Goal: Task Accomplishment & Management: Manage account settings

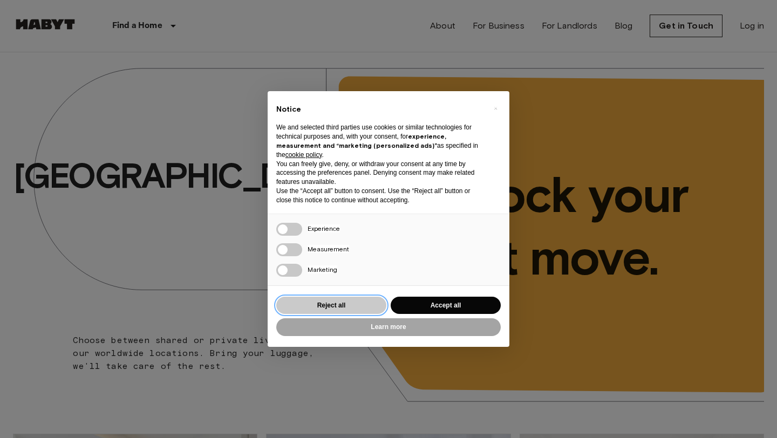
click at [370, 303] on button "Reject all" at bounding box center [331, 306] width 110 height 18
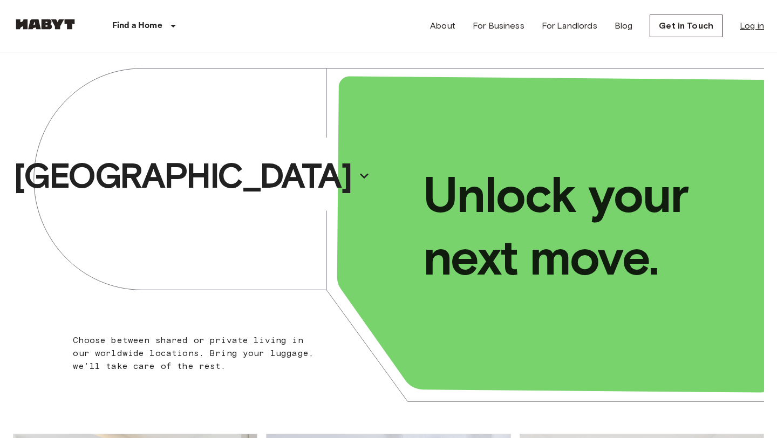
click at [744, 26] on link "Log in" at bounding box center [752, 25] width 24 height 13
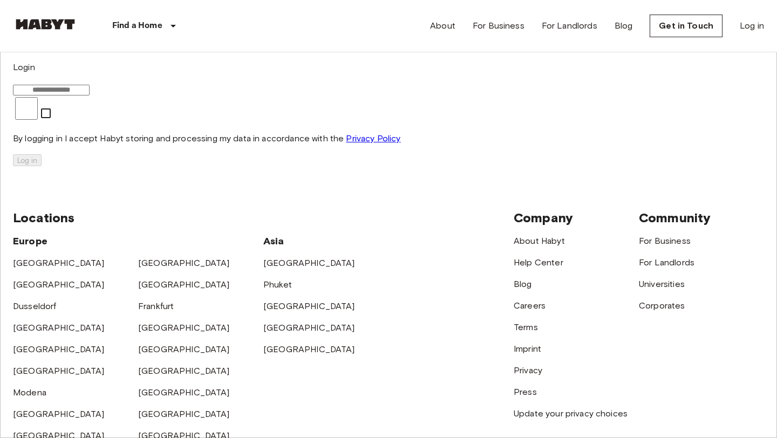
click at [90, 96] on input "email" at bounding box center [51, 90] width 77 height 11
type input "**********"
click at [42, 166] on button "Log in" at bounding box center [27, 160] width 29 height 12
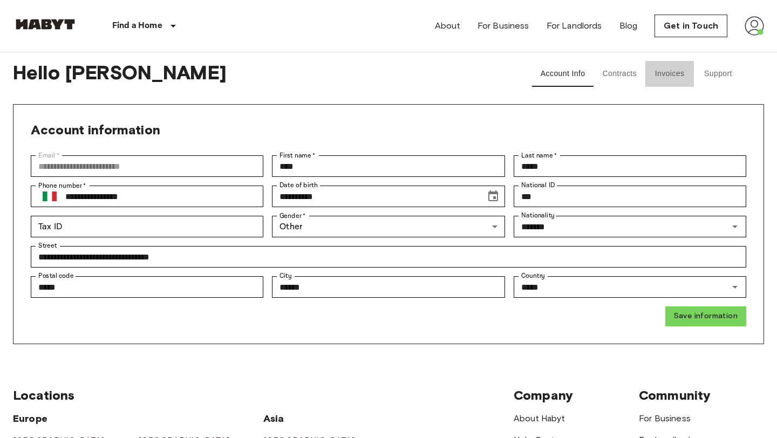
click at [667, 76] on button "Invoices" at bounding box center [669, 74] width 49 height 26
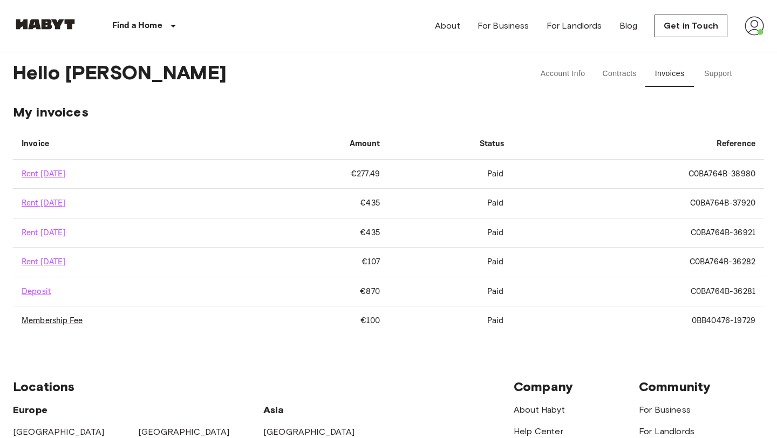
click at [50, 319] on link "Membership Fee" at bounding box center [52, 321] width 61 height 10
click at [678, 22] on link "Get in Touch" at bounding box center [691, 26] width 73 height 23
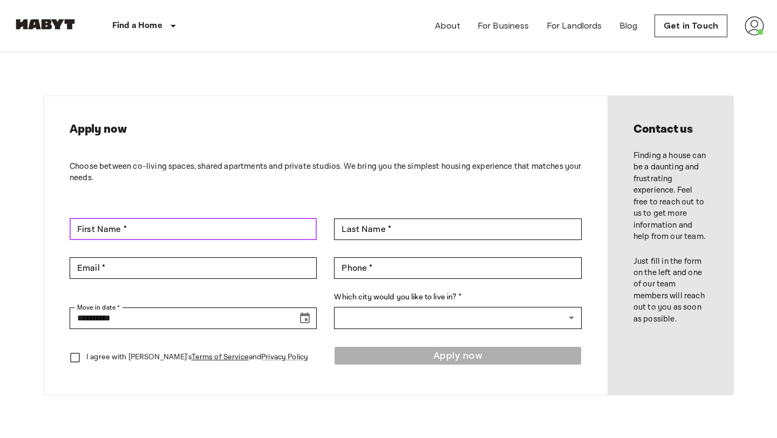
click at [283, 227] on input "First Name *" at bounding box center [193, 230] width 247 height 22
type input "*"
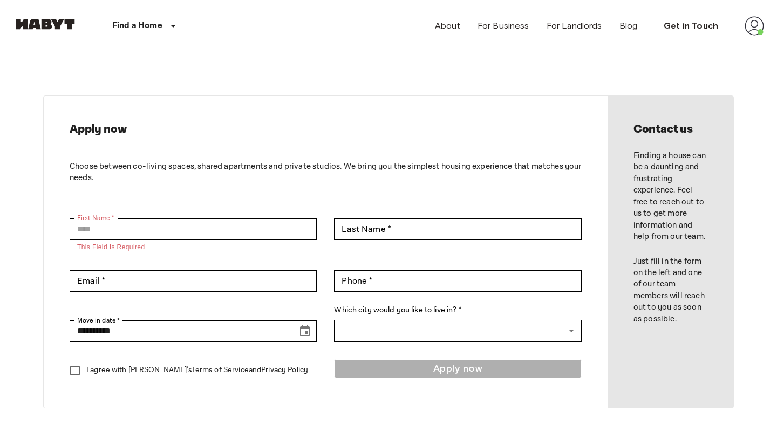
click at [770, 28] on nav "Find a Home Europe Amsterdam Berlin Brussels Cologne Dusseldorf Frankfurt Graz …" at bounding box center [388, 26] width 777 height 52
click at [762, 28] on img at bounding box center [754, 25] width 19 height 19
click at [712, 47] on li "Profile" at bounding box center [715, 45] width 108 height 19
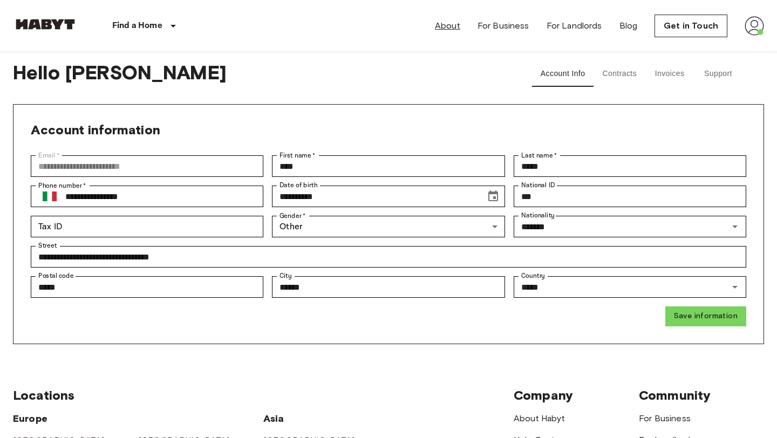
click at [453, 32] on link "About" at bounding box center [447, 25] width 25 height 13
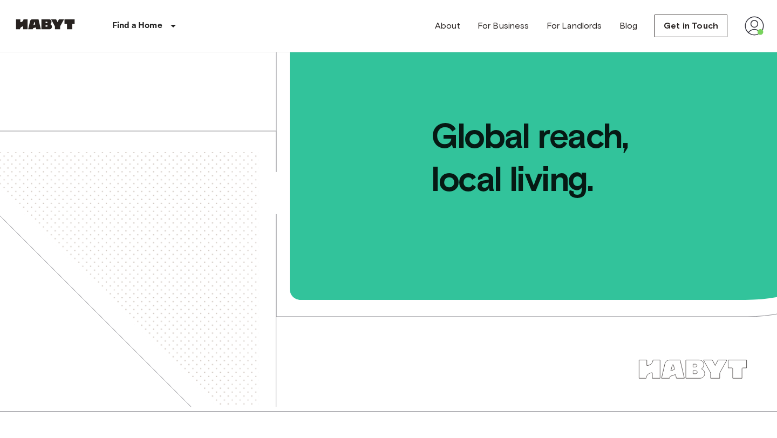
click at [745, 22] on img at bounding box center [754, 25] width 19 height 19
click at [624, 25] on div at bounding box center [388, 219] width 777 height 438
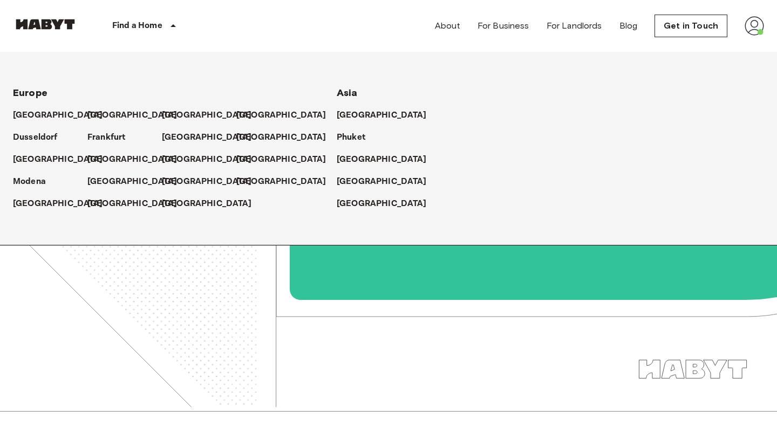
click at [155, 21] on p "Find a Home" at bounding box center [137, 25] width 50 height 13
click at [155, 24] on p "Find a Home" at bounding box center [137, 25] width 50 height 13
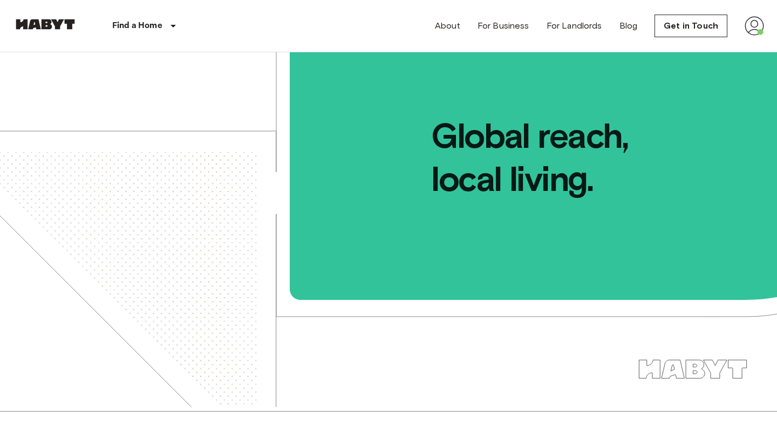
click at [63, 23] on img at bounding box center [45, 24] width 65 height 11
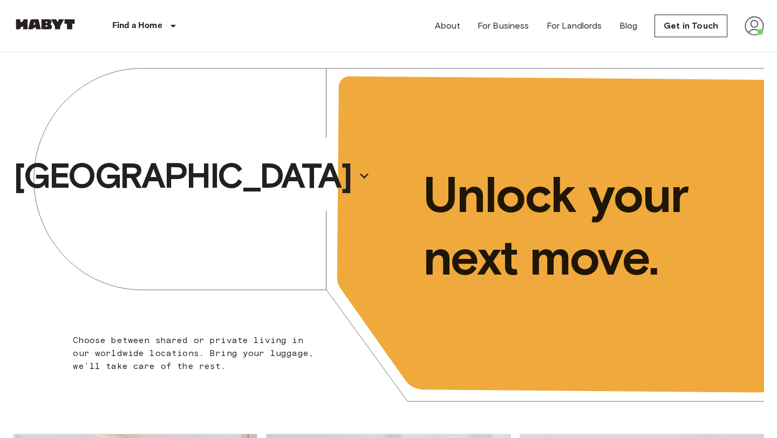
click at [747, 29] on img at bounding box center [754, 25] width 19 height 19
click at [702, 54] on li "Profile" at bounding box center [715, 45] width 108 height 19
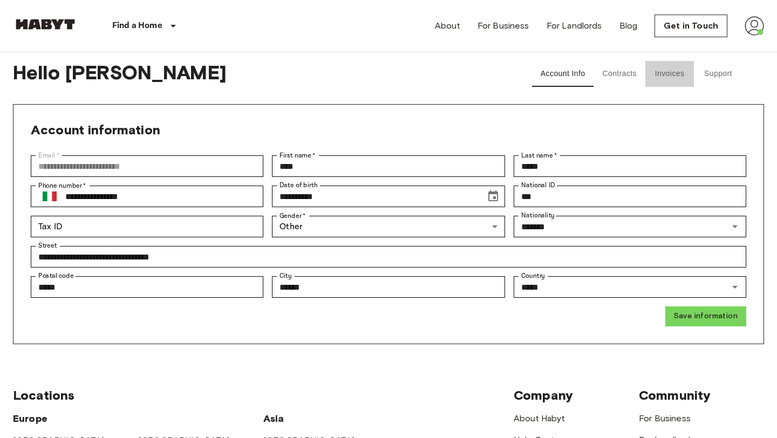
click at [665, 75] on button "Invoices" at bounding box center [669, 74] width 49 height 26
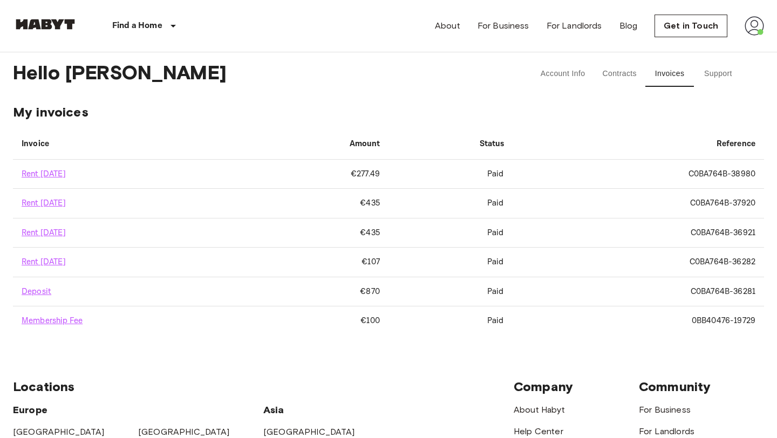
click at [725, 71] on button "Support" at bounding box center [718, 74] width 49 height 26
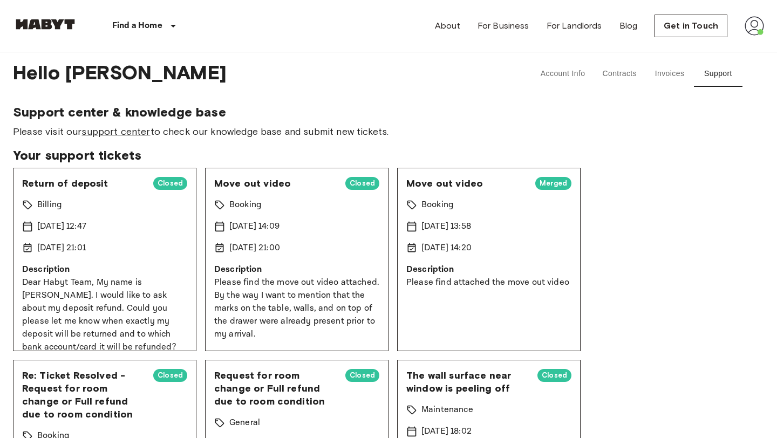
click at [624, 73] on button "Contracts" at bounding box center [620, 74] width 52 height 26
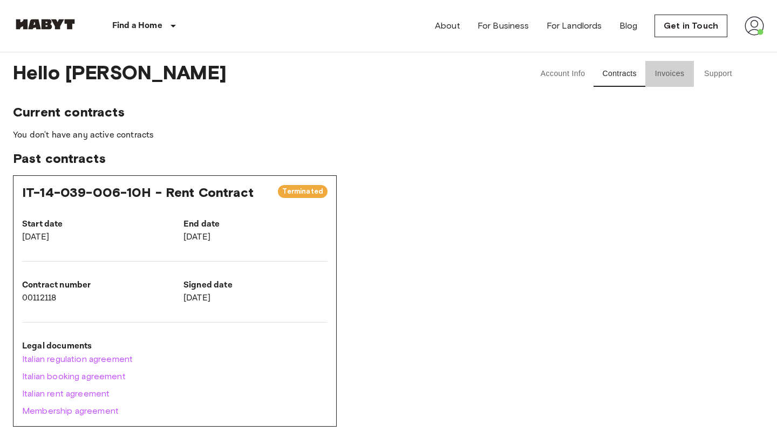
click at [668, 73] on button "Invoices" at bounding box center [669, 74] width 49 height 26
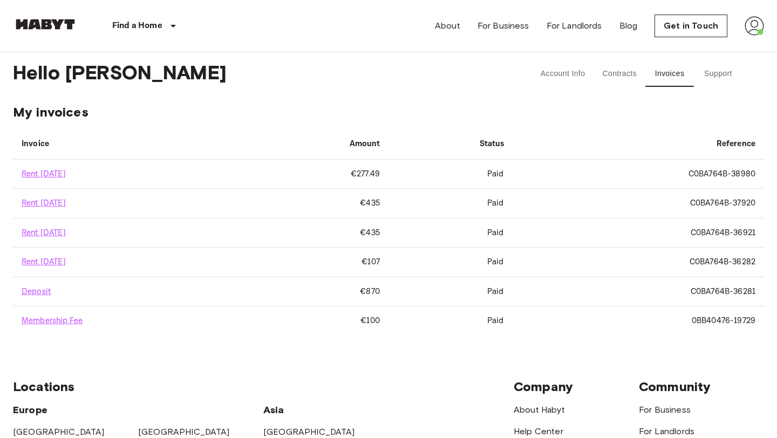
click at [708, 87] on div "Hello Jane Account Info Contracts Invoices Support" at bounding box center [388, 73] width 751 height 43
click at [711, 77] on button "Support" at bounding box center [718, 74] width 49 height 26
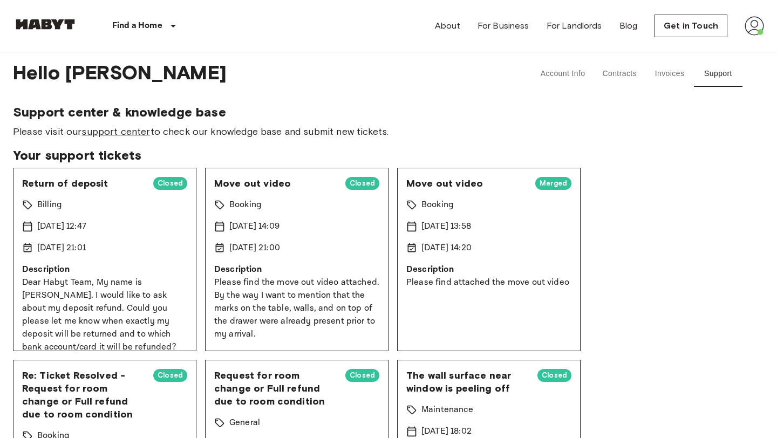
click at [665, 72] on button "Invoices" at bounding box center [669, 74] width 49 height 26
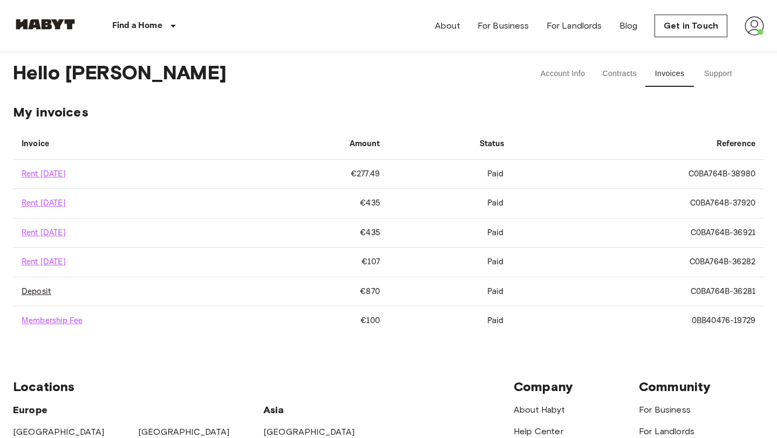
click at [42, 291] on link "Deposit" at bounding box center [37, 292] width 30 height 10
click at [79, 321] on link "Membership Fee" at bounding box center [52, 321] width 61 height 10
click at [66, 260] on link "Rent May 2025" at bounding box center [44, 262] width 44 height 10
